Goal: Task Accomplishment & Management: Manage account settings

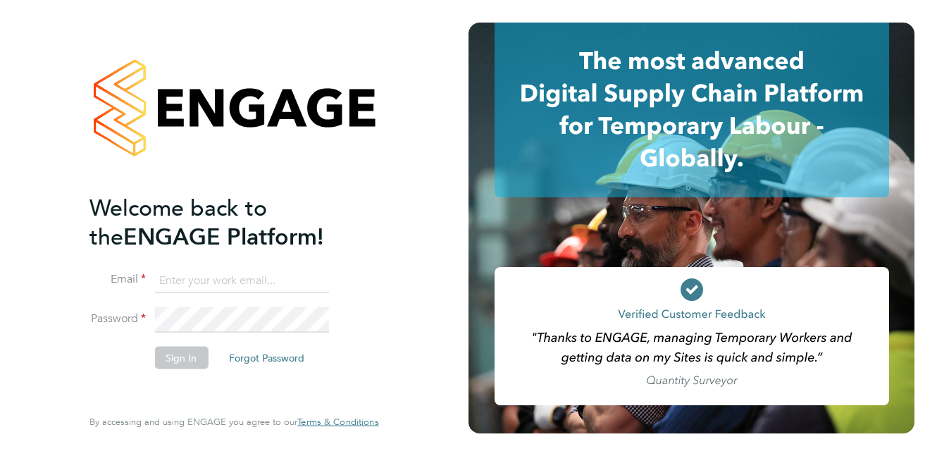
click at [273, 283] on input at bounding box center [241, 280] width 174 height 25
click at [237, 287] on input at bounding box center [241, 280] width 174 height 25
click at [202, 286] on input at bounding box center [241, 280] width 174 height 25
click at [209, 283] on input at bounding box center [241, 280] width 174 height 25
type input "paul.carter@g4s.com"
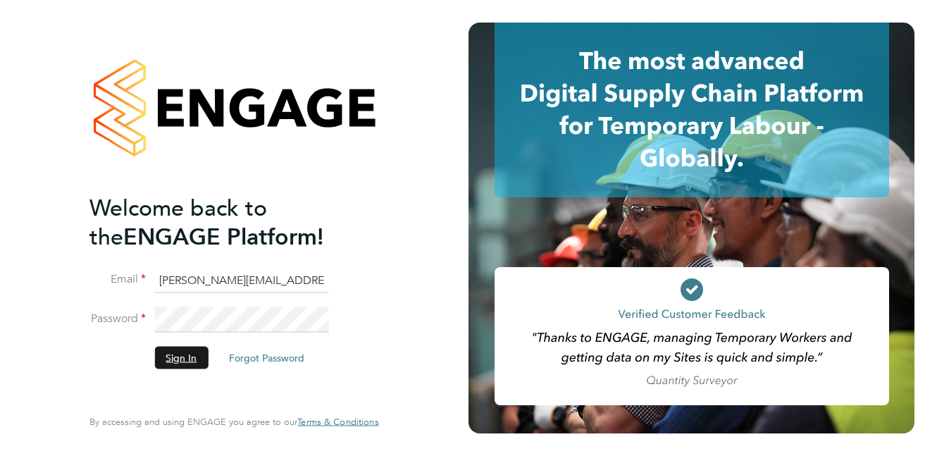
click at [190, 349] on button "Sign In" at bounding box center [181, 358] width 54 height 23
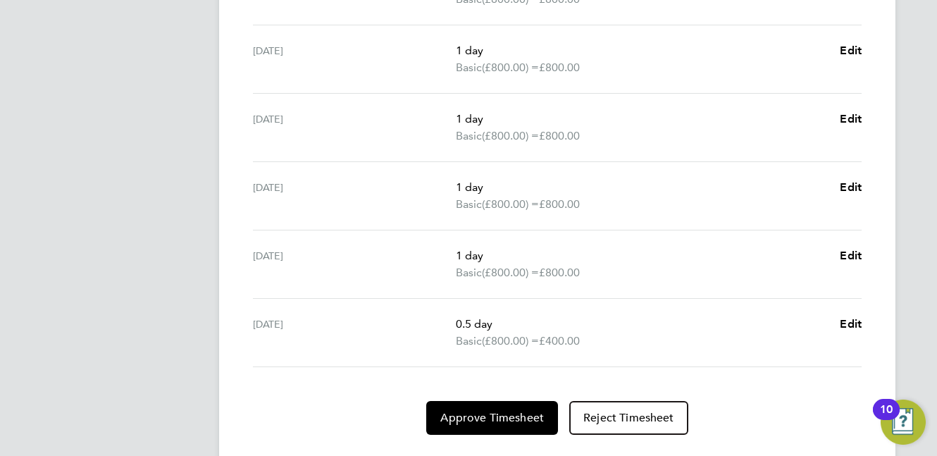
scroll to position [596, 0]
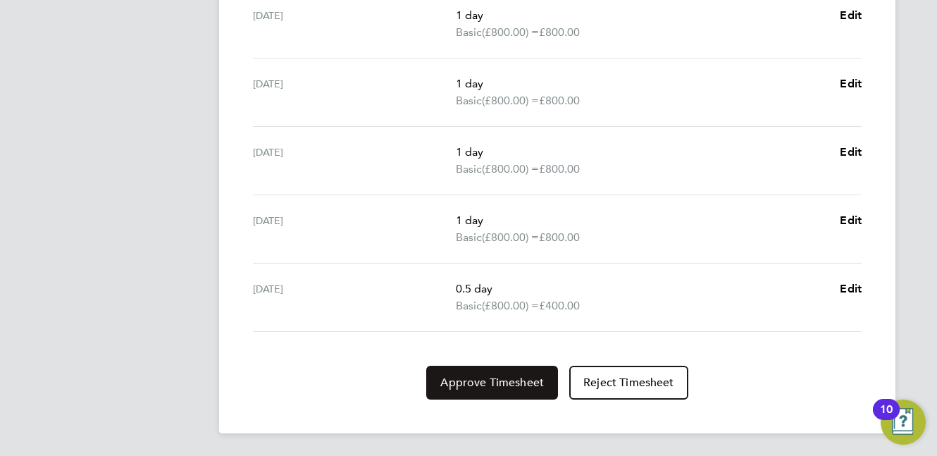
click at [486, 383] on span "Approve Timesheet" at bounding box center [492, 383] width 104 height 14
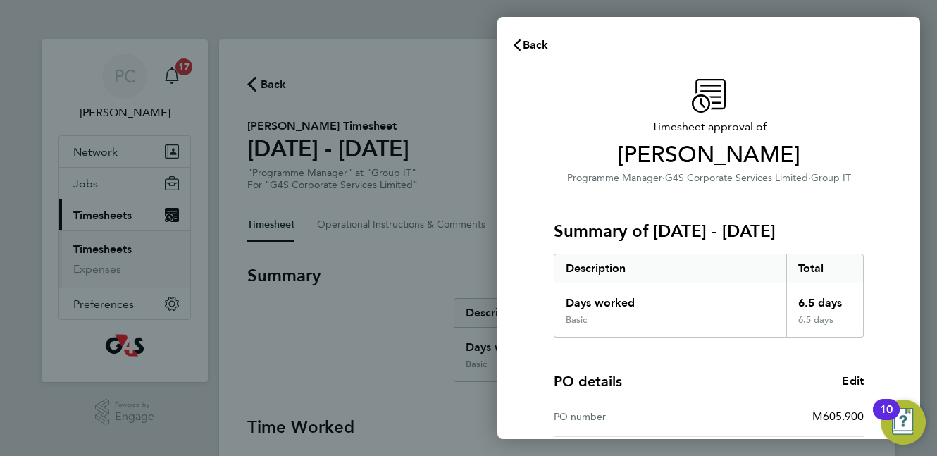
scroll to position [179, 0]
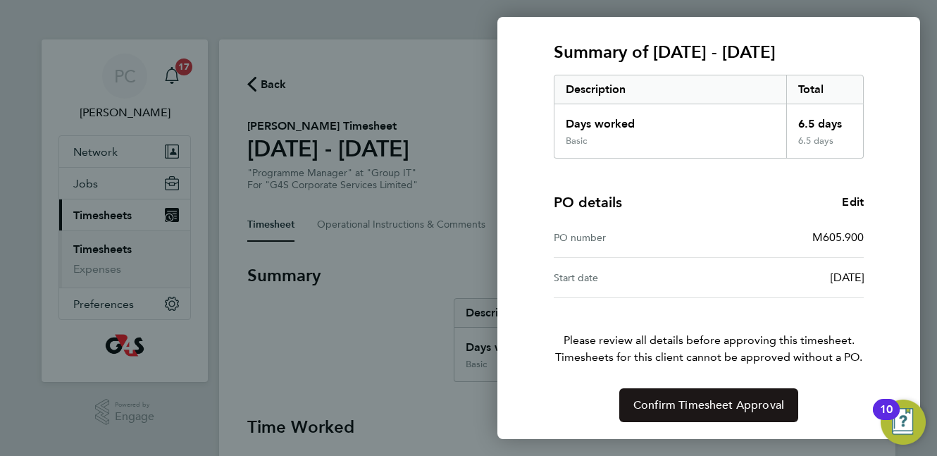
click at [680, 402] on span "Confirm Timesheet Approval" at bounding box center [708, 405] width 151 height 14
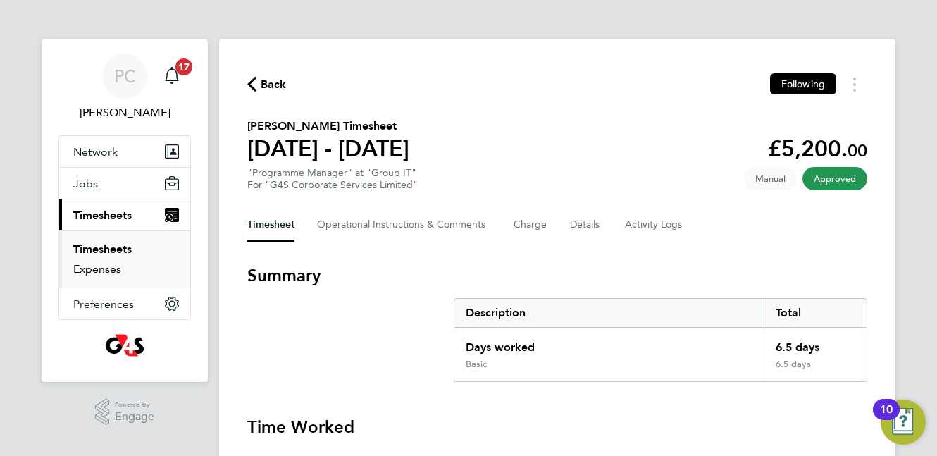
click at [113, 268] on link "Expenses" at bounding box center [97, 268] width 48 height 13
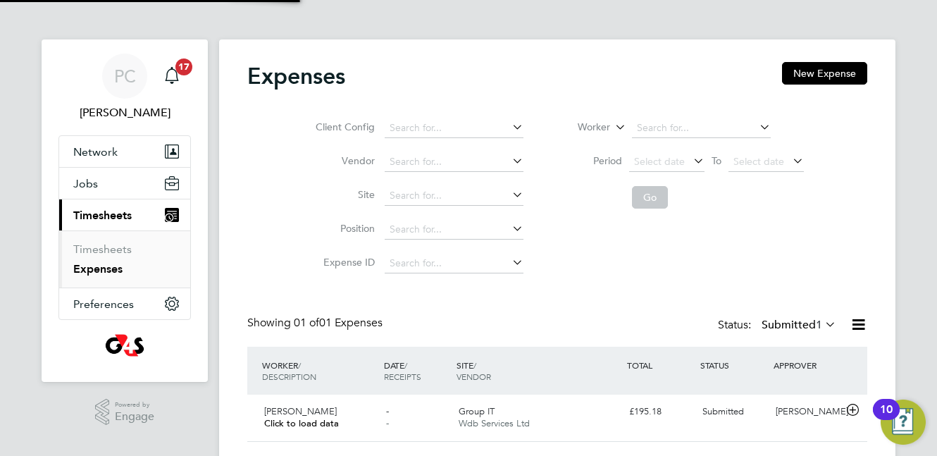
scroll to position [37, 0]
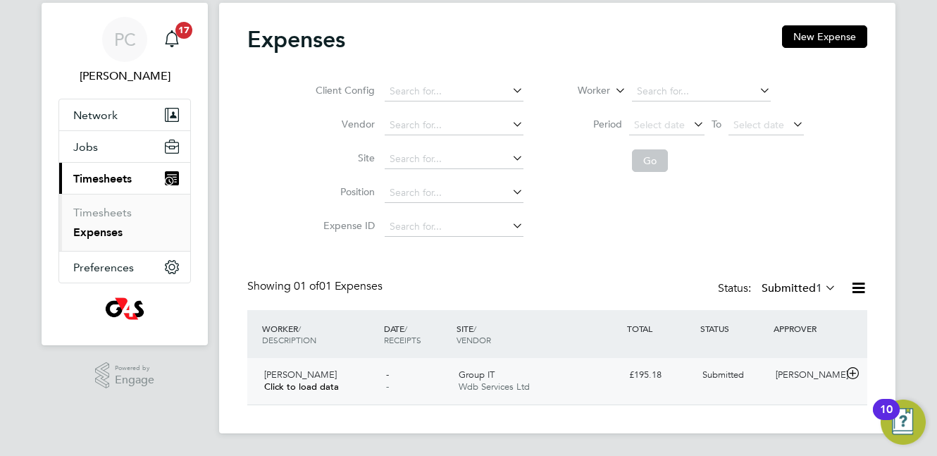
click at [855, 373] on icon at bounding box center [853, 373] width 18 height 11
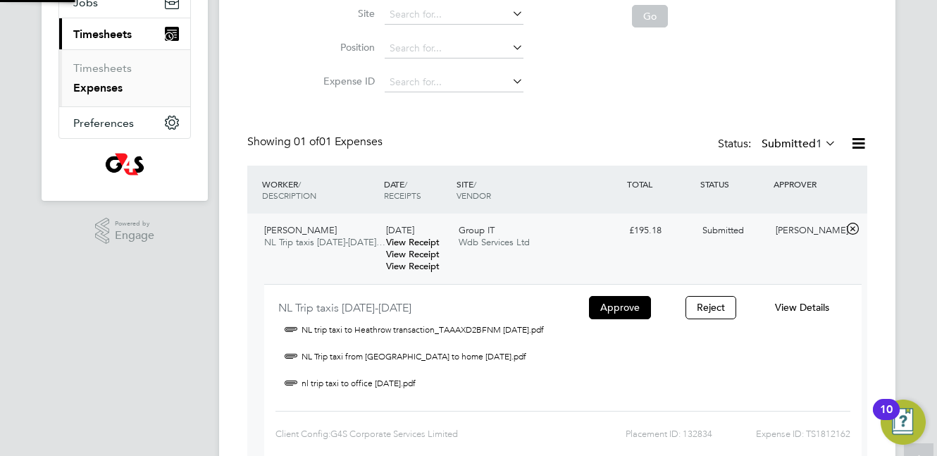
scroll to position [200, 0]
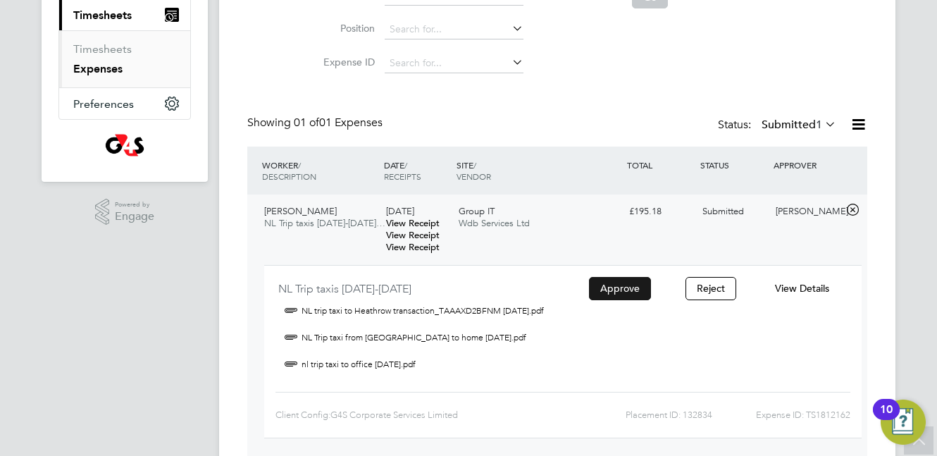
click at [638, 287] on button "Approve" at bounding box center [620, 288] width 62 height 23
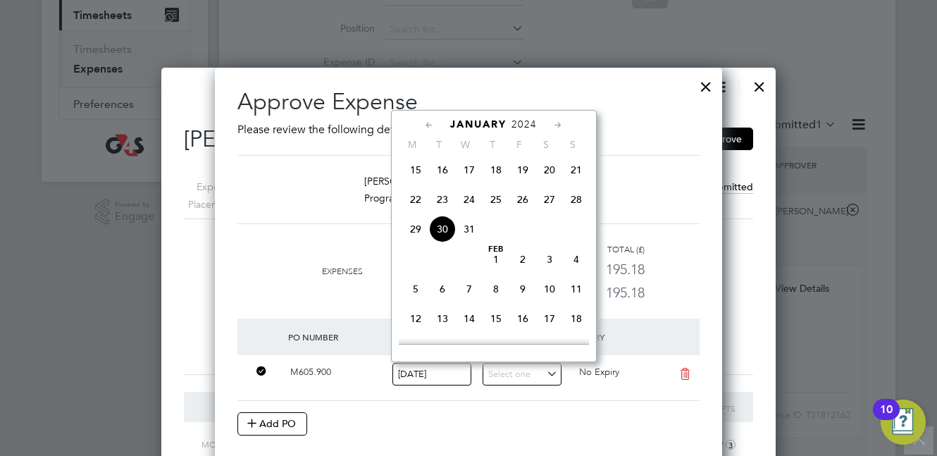
click at [404, 427] on div "Add PO" at bounding box center [468, 423] width 462 height 23
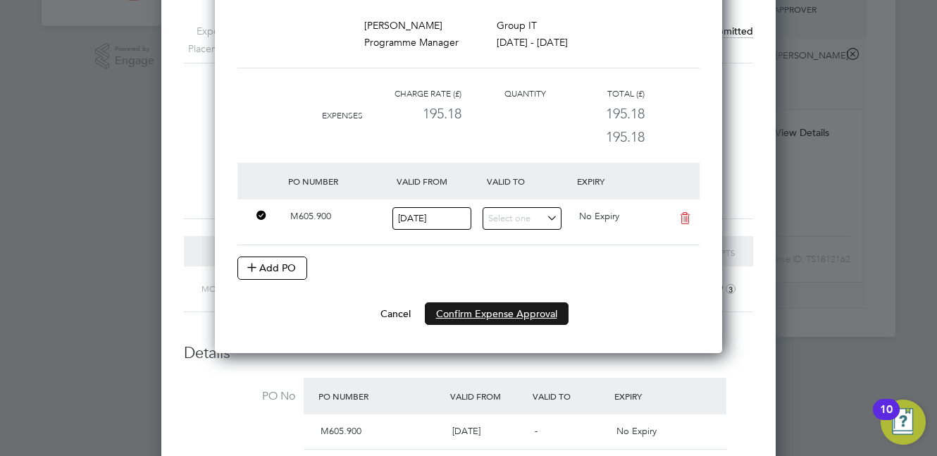
click at [482, 314] on button "Confirm Expense Approval" at bounding box center [497, 313] width 144 height 23
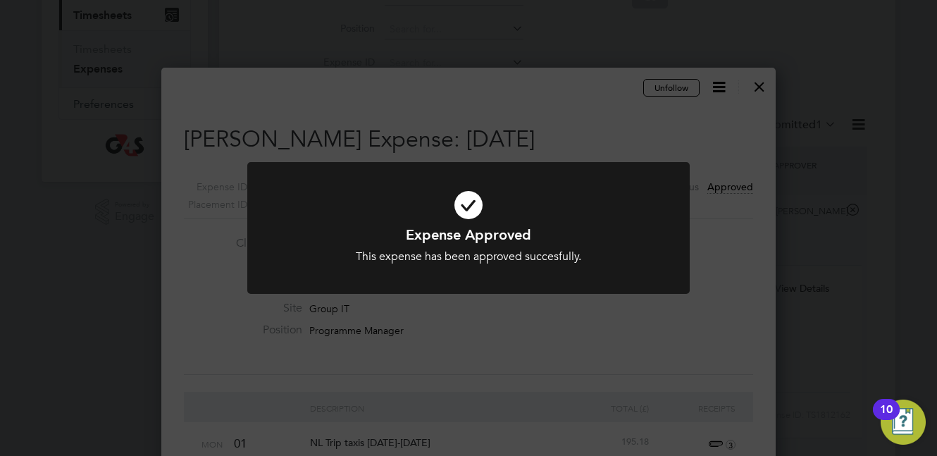
click at [590, 116] on div "Expense Approved This expense has been approved succesfully. Cancel Okay" at bounding box center [468, 228] width 937 height 456
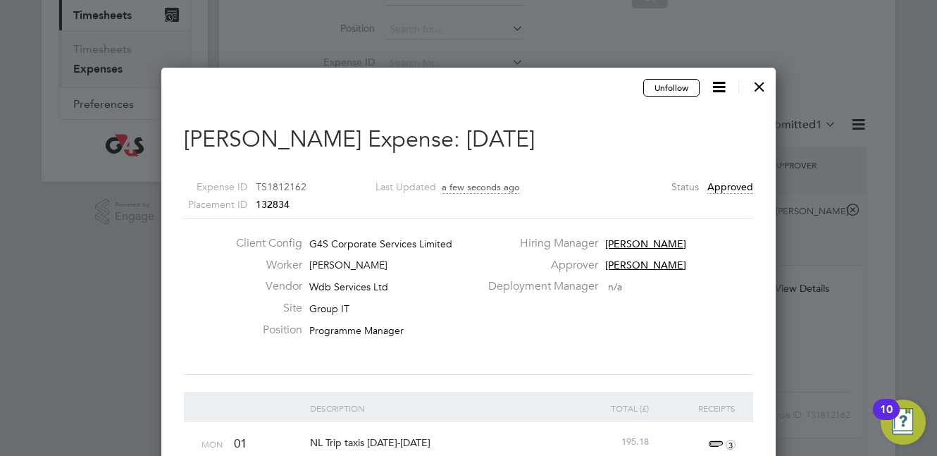
click at [761, 80] on div at bounding box center [759, 82] width 25 height 25
